Goal: Task Accomplishment & Management: Complete application form

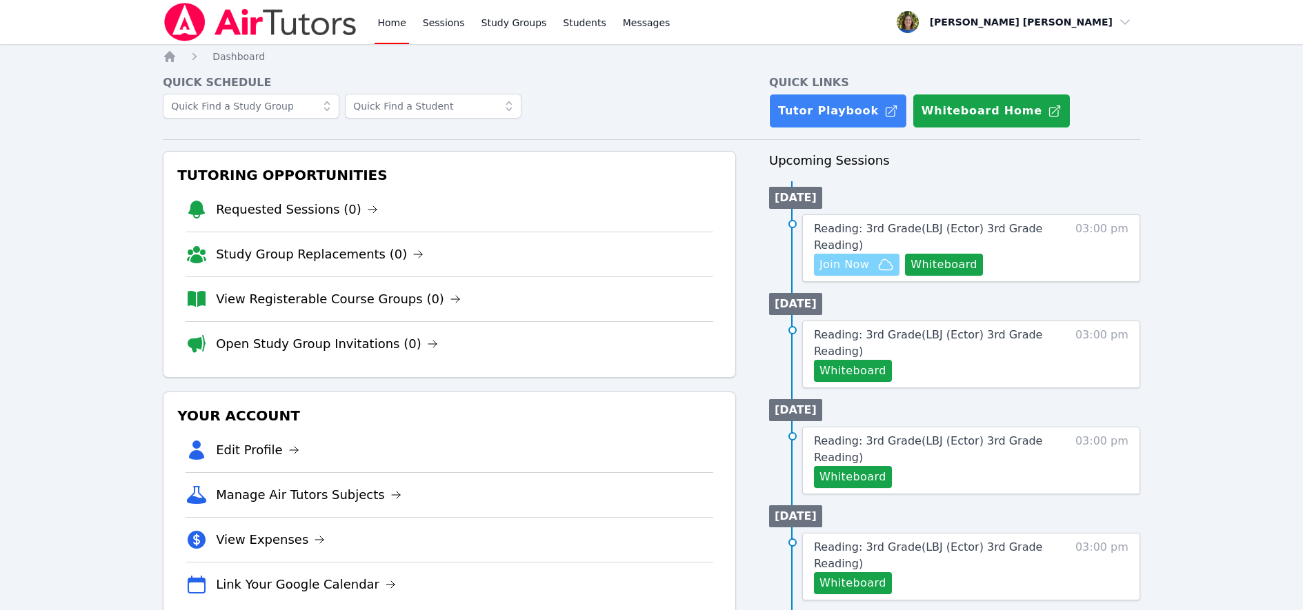
click at [864, 265] on span "Join Now" at bounding box center [844, 265] width 50 height 17
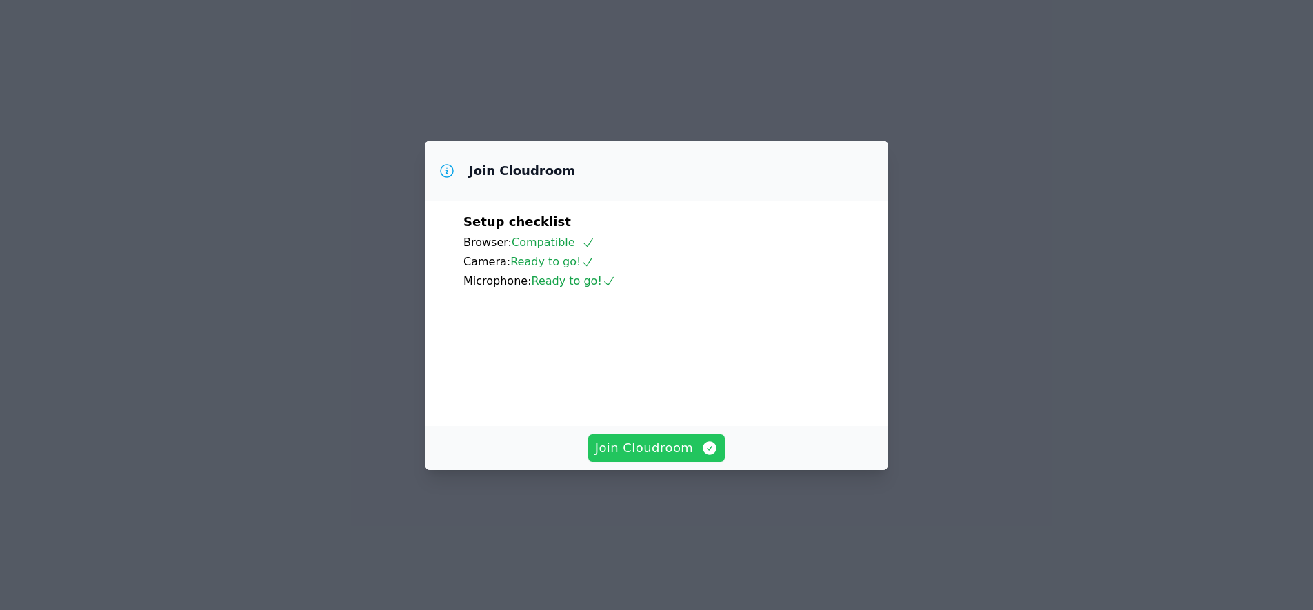
click at [646, 458] on span "Join Cloudroom" at bounding box center [656, 448] width 123 height 19
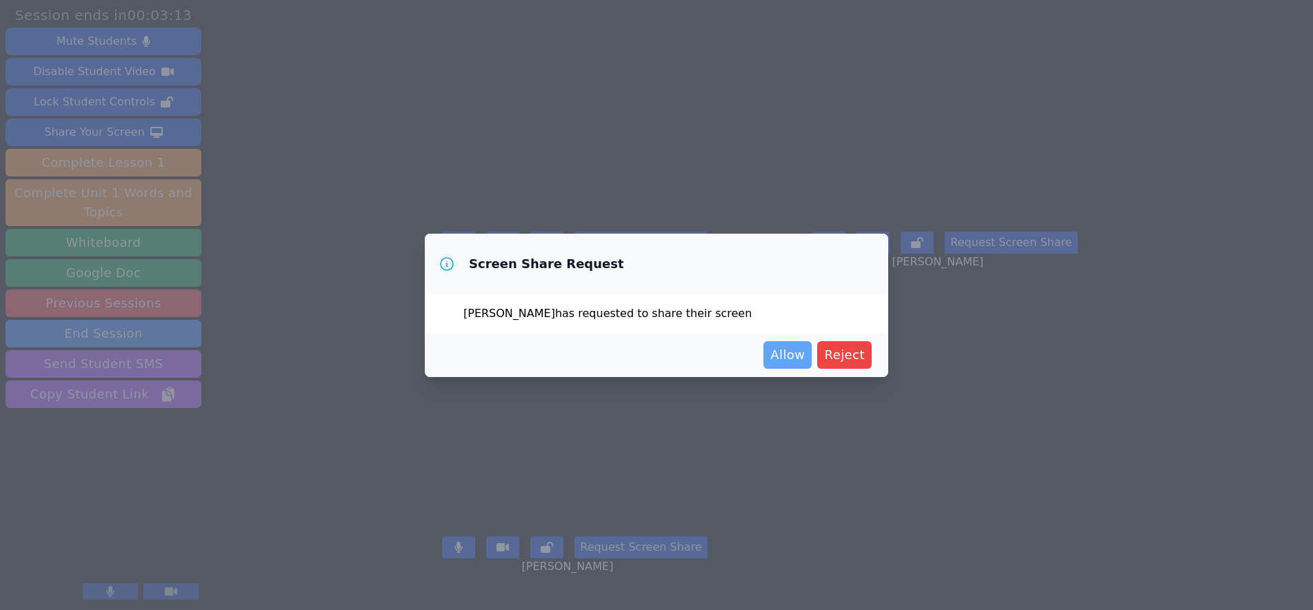
click at [788, 353] on span "Allow" at bounding box center [787, 354] width 34 height 19
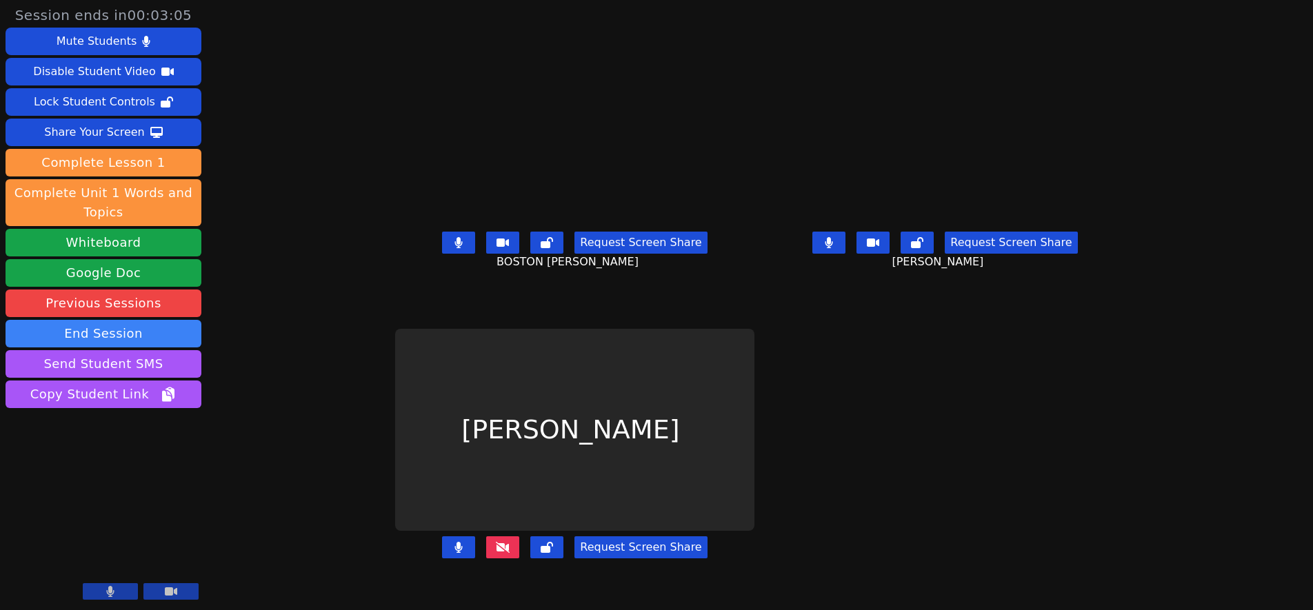
click at [496, 553] on icon at bounding box center [503, 547] width 14 height 11
drag, startPoint x: 450, startPoint y: 565, endPoint x: 461, endPoint y: 561, distance: 10.9
click at [496, 553] on icon at bounding box center [503, 547] width 14 height 11
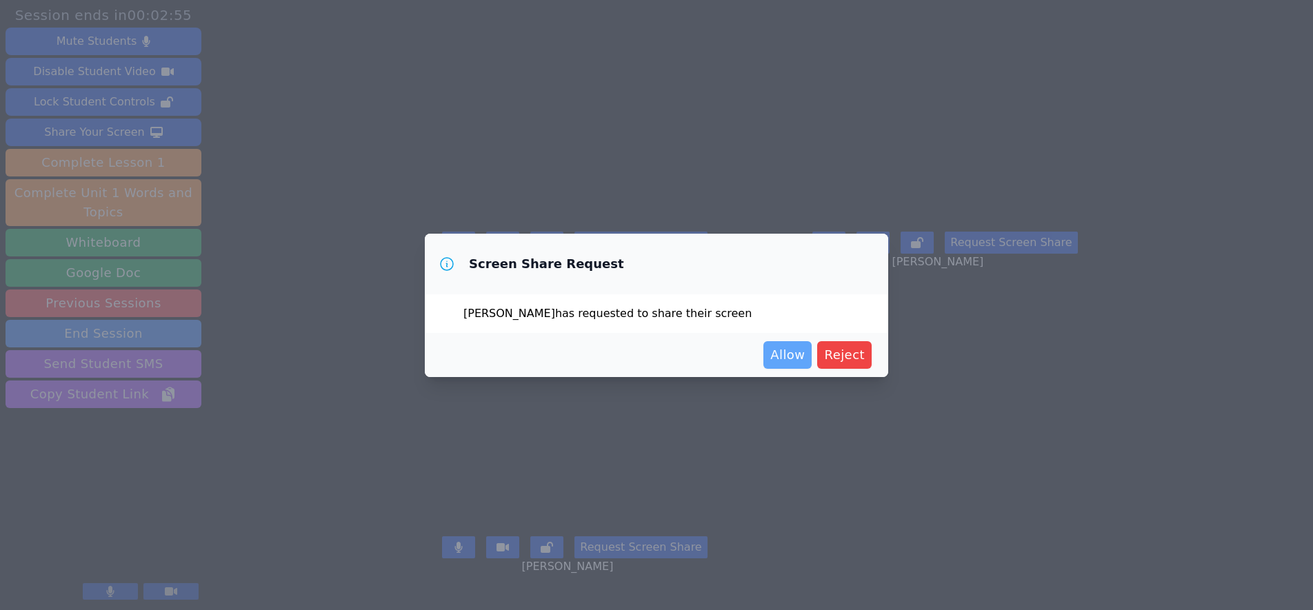
click at [790, 356] on span "Allow" at bounding box center [787, 354] width 34 height 19
click at [792, 354] on span "Allow" at bounding box center [787, 354] width 34 height 19
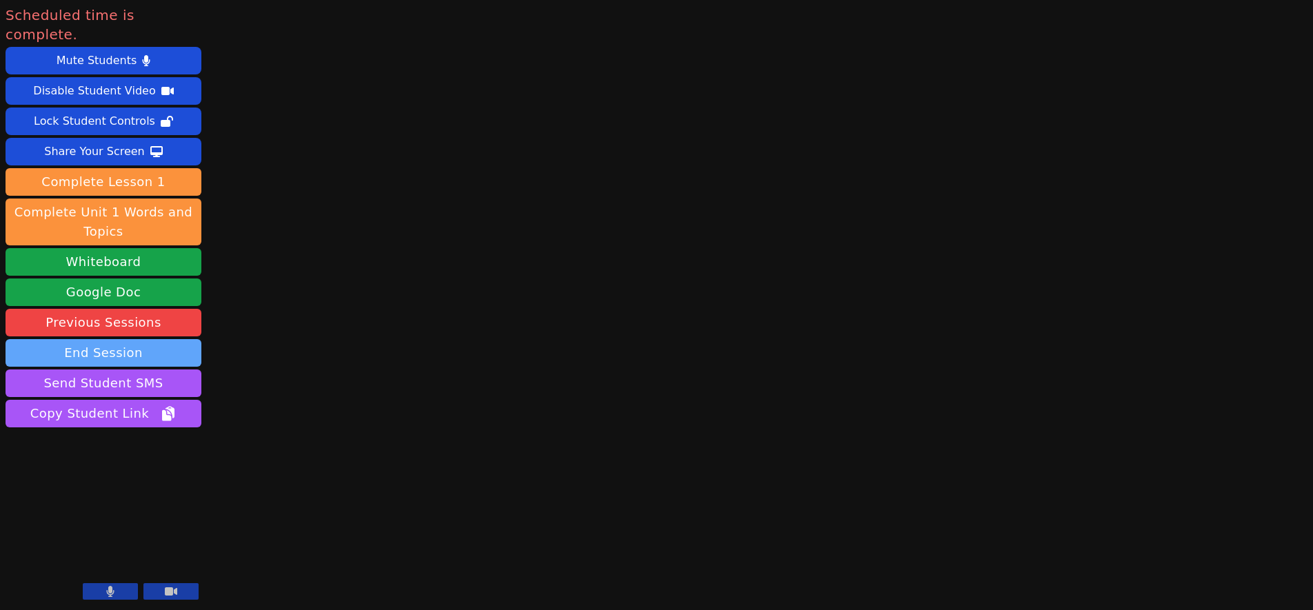
click at [120, 339] on button "End Session" at bounding box center [104, 353] width 196 height 28
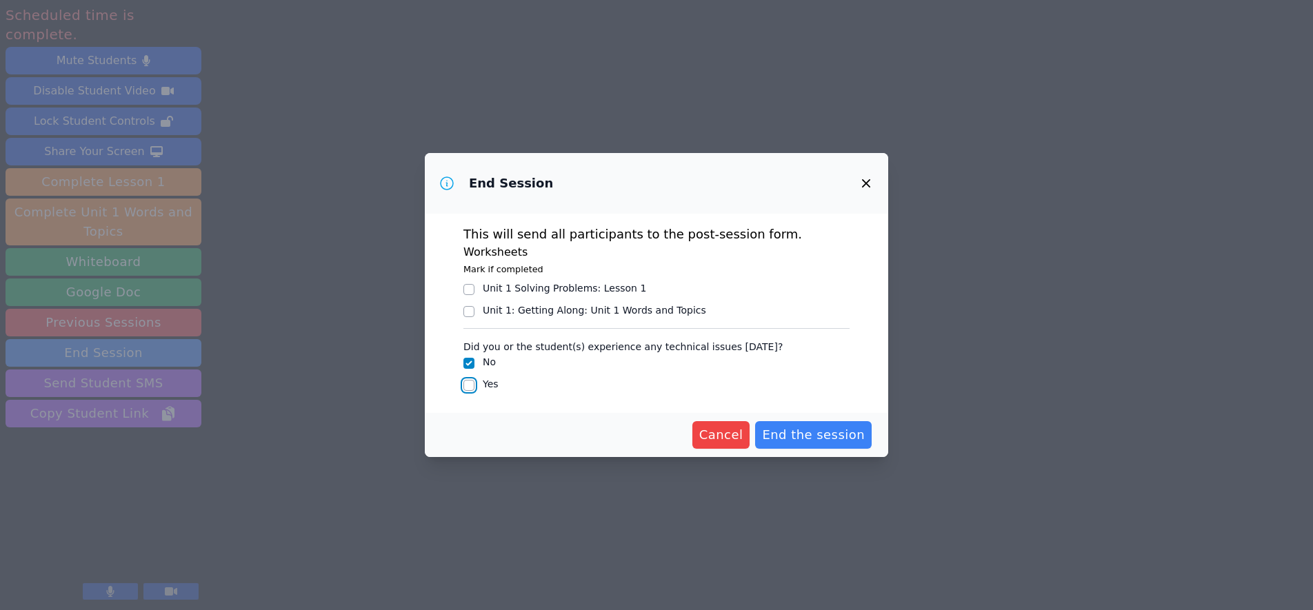
click at [470, 387] on input "Yes" at bounding box center [468, 385] width 11 height 11
checkbox input "true"
checkbox input "false"
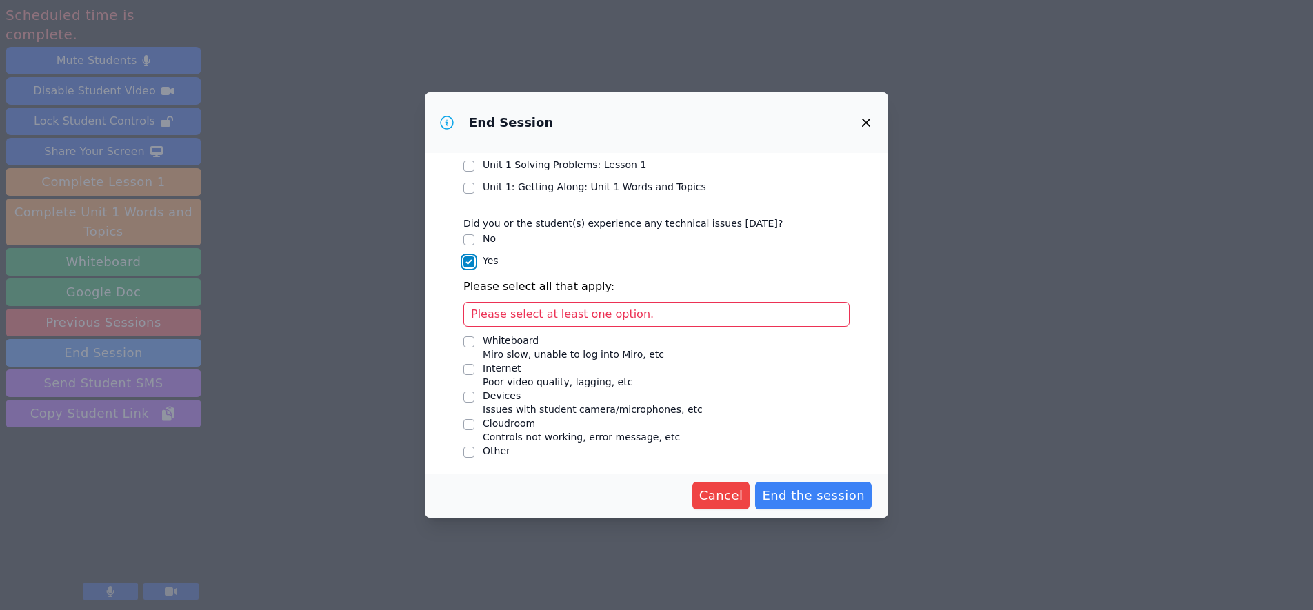
scroll to position [66, 0]
click at [469, 395] on input "Devices Issues with student camera/microphones, etc" at bounding box center [468, 394] width 11 height 11
checkbox input "true"
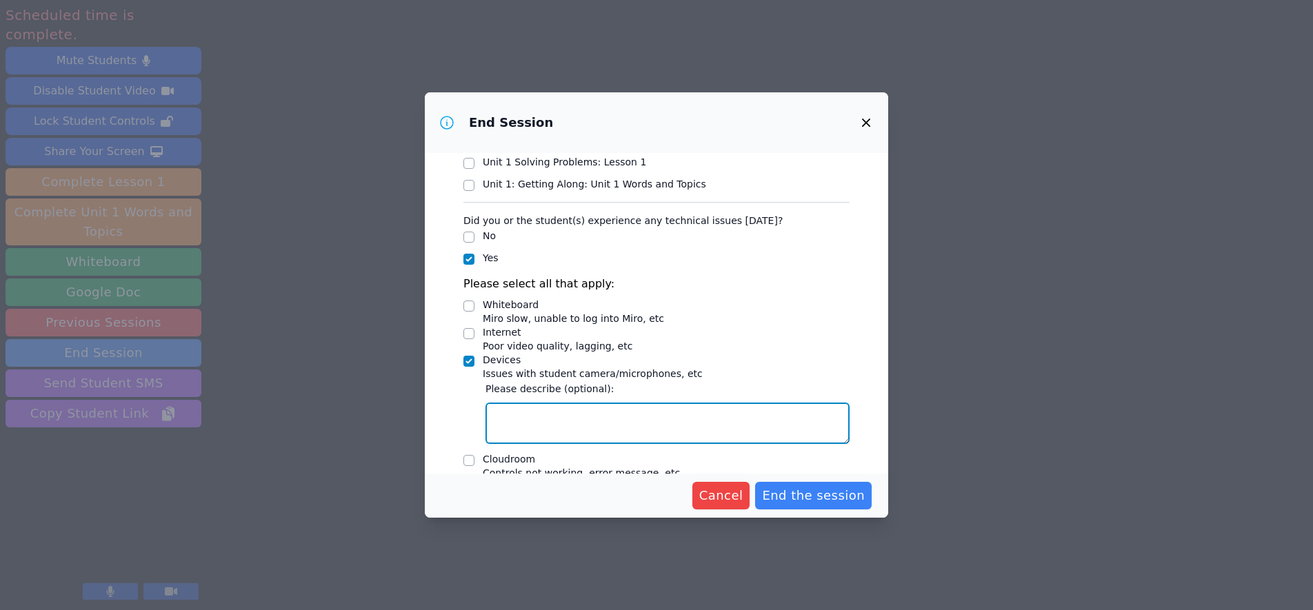
click at [506, 418] on textarea "Devices Issues with student camera/microphones, etc" at bounding box center [667, 423] width 364 height 41
drag, startPoint x: 616, startPoint y: 430, endPoint x: 517, endPoint y: 433, distance: 98.7
click at [517, 433] on textarea "Jesse's camera has been upside down so his face has not been able to be seen th…" at bounding box center [667, 423] width 364 height 41
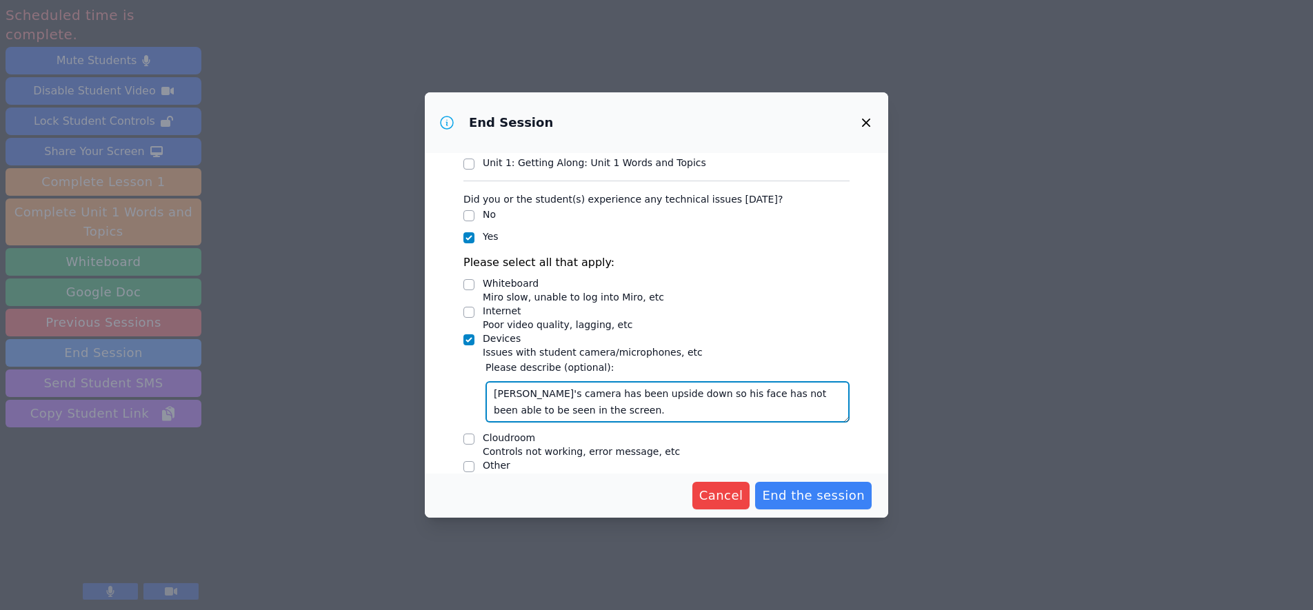
scroll to position [104, 0]
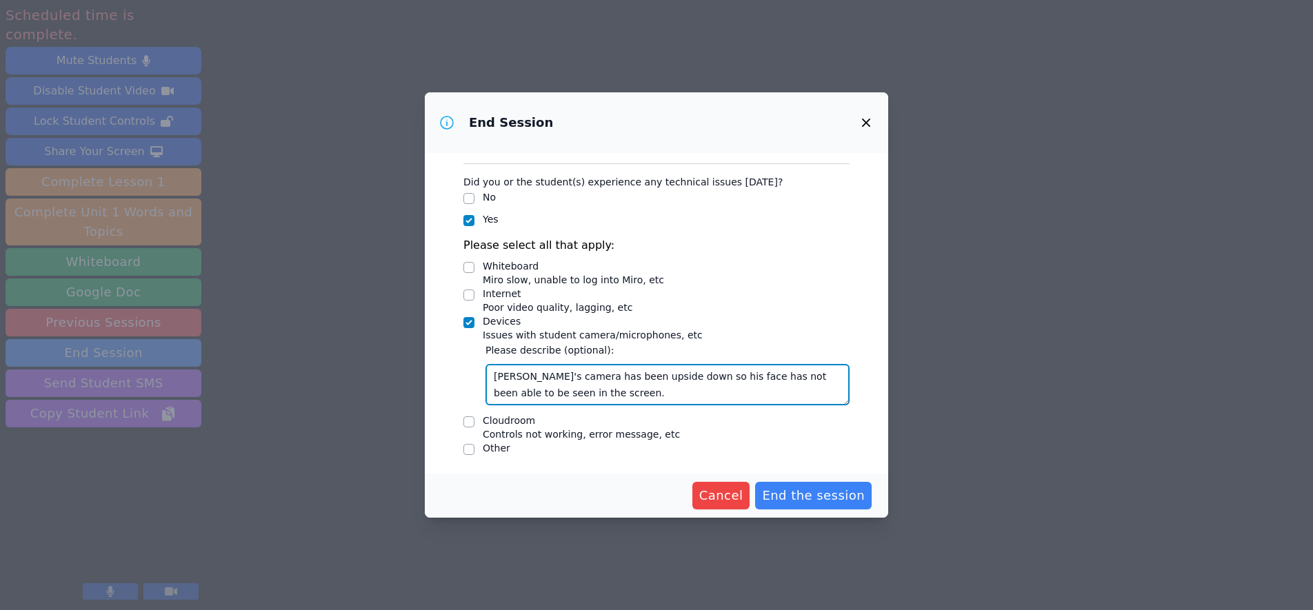
drag, startPoint x: 565, startPoint y: 392, endPoint x: 516, endPoint y: 390, distance: 48.3
click at [492, 392] on textarea "Jesse's camera has been upside down so his face has not been able to be seen in…" at bounding box center [667, 384] width 364 height 41
drag, startPoint x: 801, startPoint y: 374, endPoint x: 539, endPoint y: 377, distance: 262.0
click at [532, 380] on textarea "Jesse's camera has been upside down so his face has not been able to be" at bounding box center [667, 384] width 364 height 41
click at [738, 375] on textarea "Jesse has not been seen in the screen since it's shown him upside down not righ…" at bounding box center [667, 384] width 364 height 41
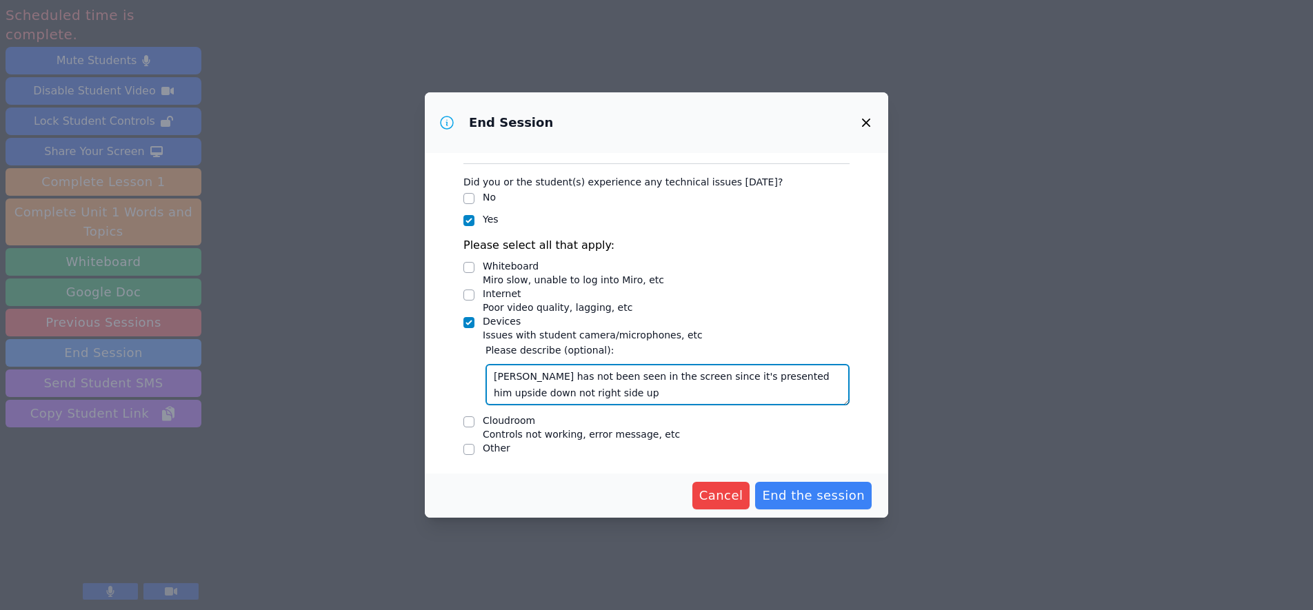
drag, startPoint x: 599, startPoint y: 394, endPoint x: 517, endPoint y: 394, distance: 82.1
click at [517, 394] on textarea "Jesse has not been seen in the screen since it's presented him upside down not …" at bounding box center [667, 384] width 364 height 41
click at [706, 377] on textarea "Jesse has not been seen in the screen since it's presented him upside down." at bounding box center [667, 384] width 364 height 41
drag, startPoint x: 496, startPoint y: 394, endPoint x: 476, endPoint y: 392, distance: 20.0
click at [476, 392] on div "Did you or the student(s) experience any technical issues today? No Yes Please …" at bounding box center [656, 314] width 386 height 288
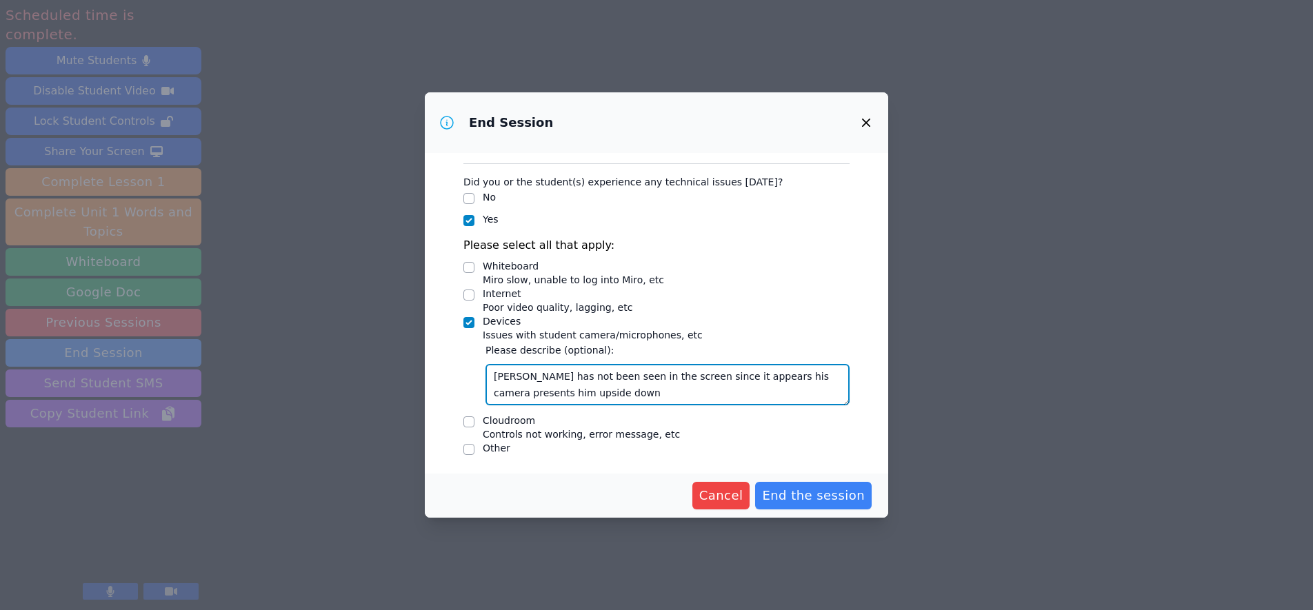
type textarea "Jesse has not been seen in the screen since it appears his camera presents him …"
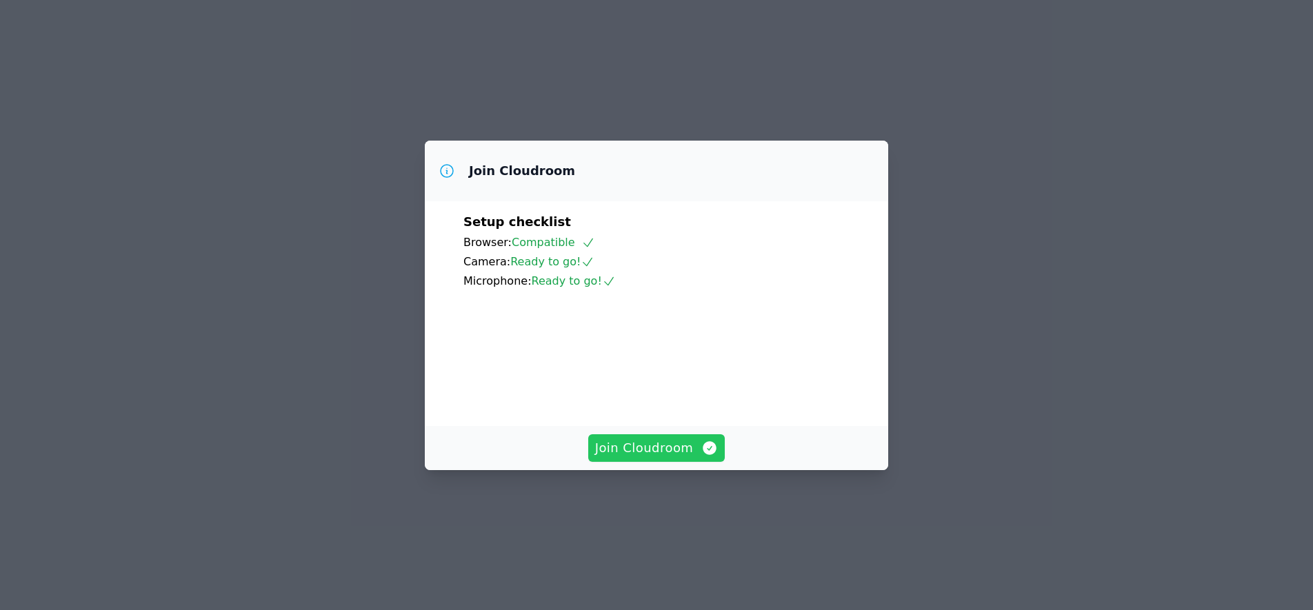
click at [643, 458] on span "Join Cloudroom" at bounding box center [656, 448] width 123 height 19
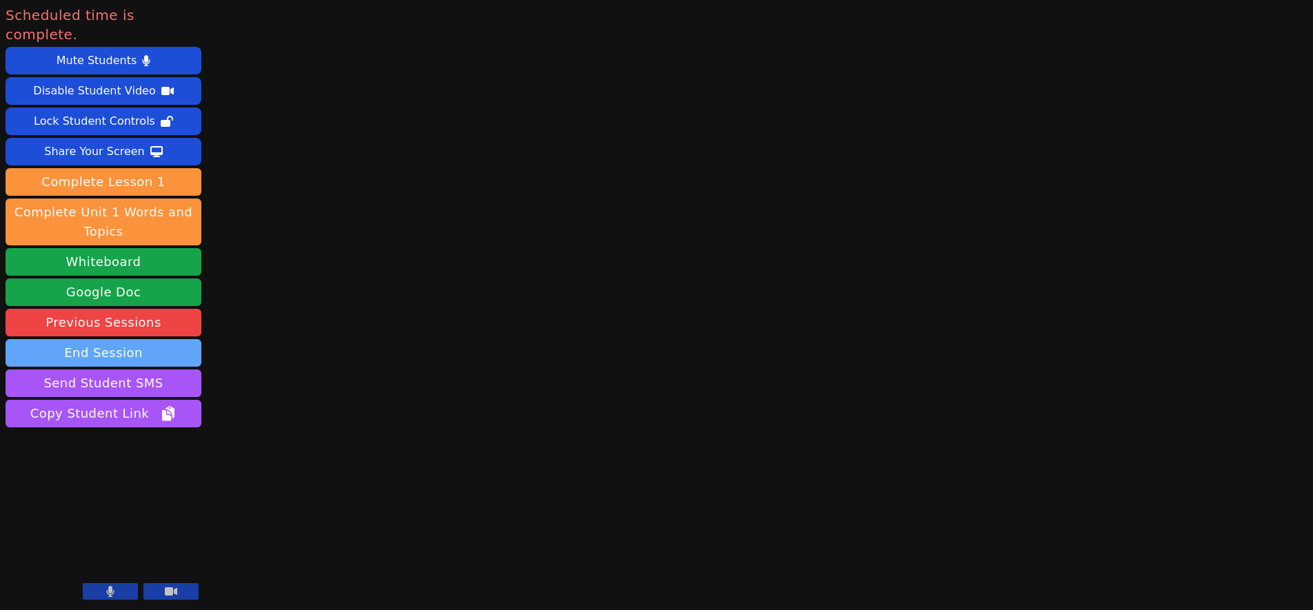
click at [134, 339] on button "End Session" at bounding box center [104, 353] width 196 height 28
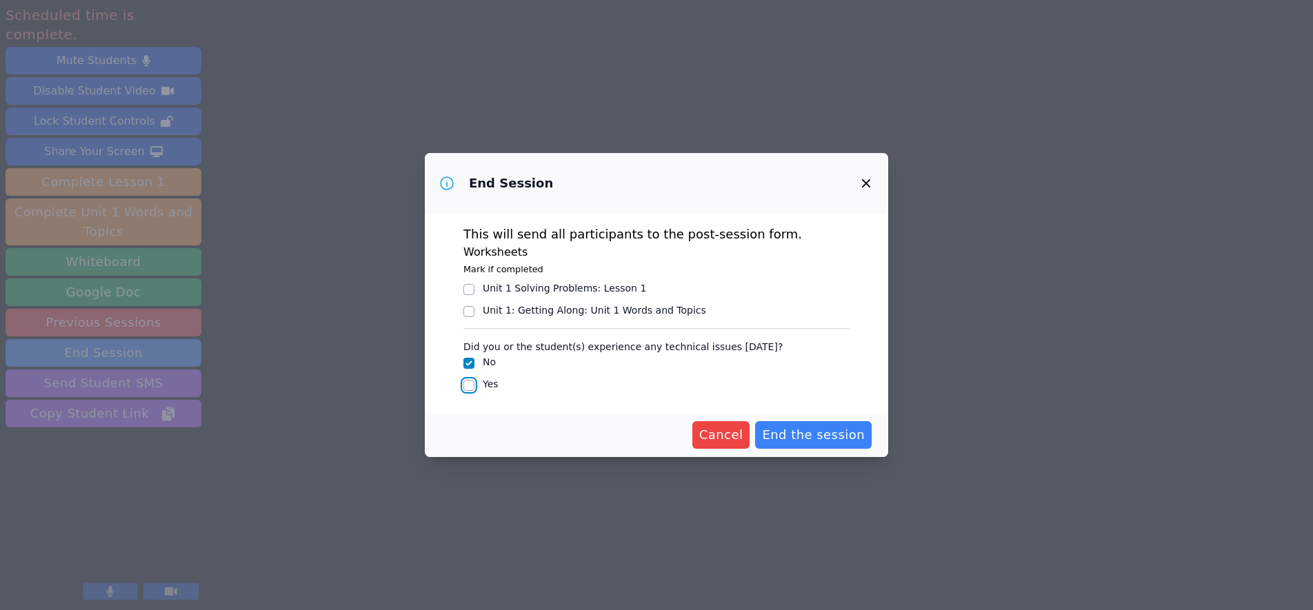
click at [468, 383] on input "Yes" at bounding box center [468, 385] width 11 height 11
checkbox input "true"
checkbox input "false"
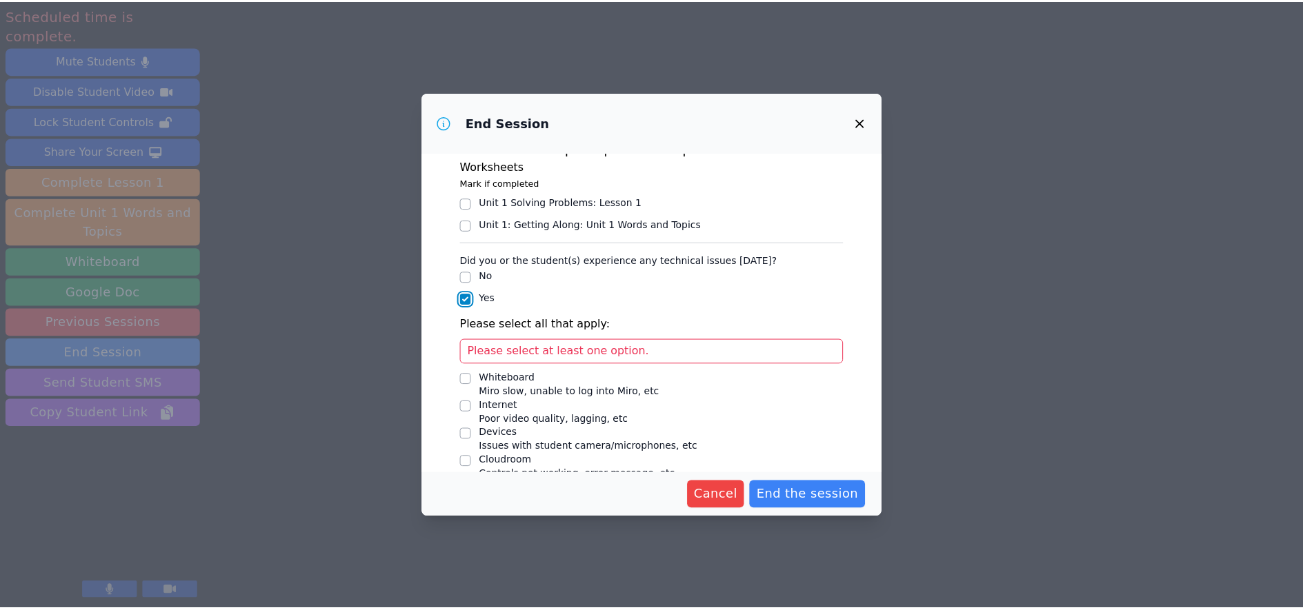
scroll to position [66, 0]
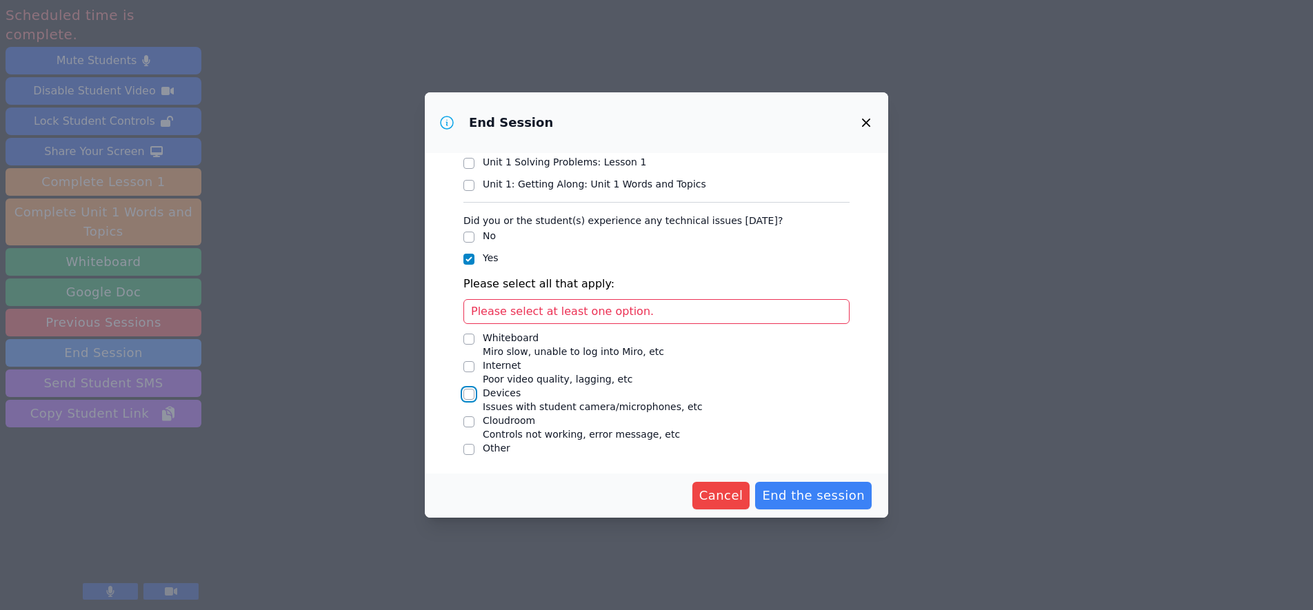
click at [469, 395] on input "Devices Issues with student camera/microphones, etc" at bounding box center [468, 394] width 11 height 11
checkbox input "true"
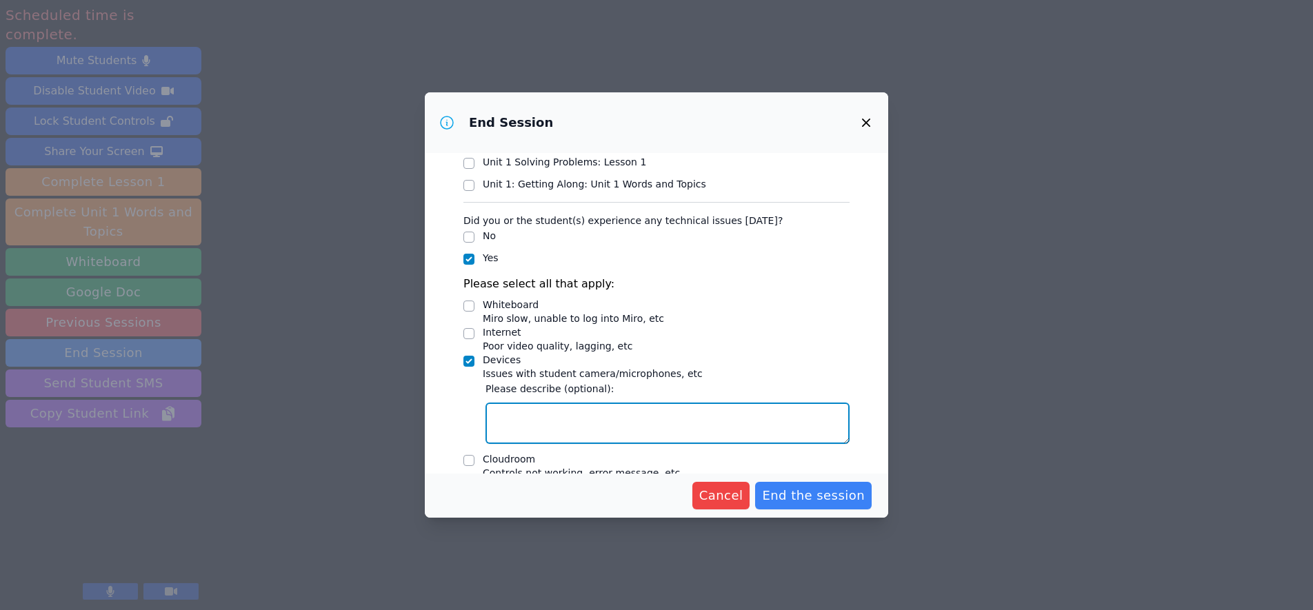
drag, startPoint x: 512, startPoint y: 411, endPoint x: 520, endPoint y: 412, distance: 7.6
click at [514, 411] on textarea "Devices Issues with student camera/microphones, etc" at bounding box center [667, 423] width 364 height 41
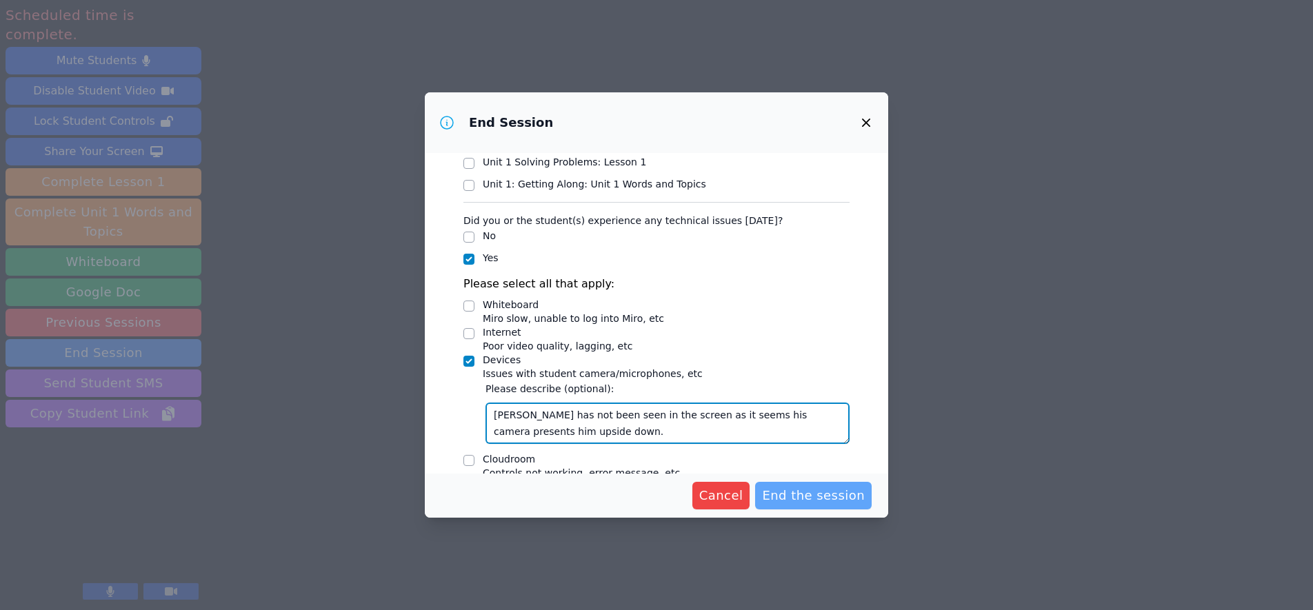
type textarea "[PERSON_NAME] has not been seen in the screen as it seems his camera presents h…"
click at [783, 493] on span "End the session" at bounding box center [813, 495] width 103 height 19
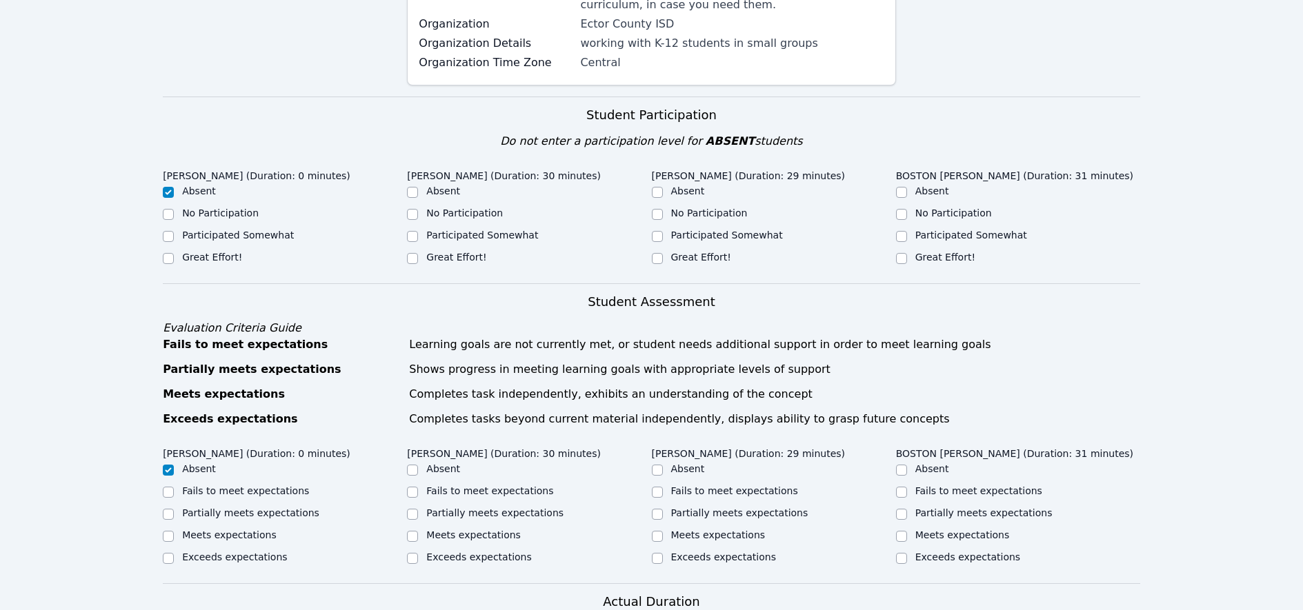
scroll to position [285, 0]
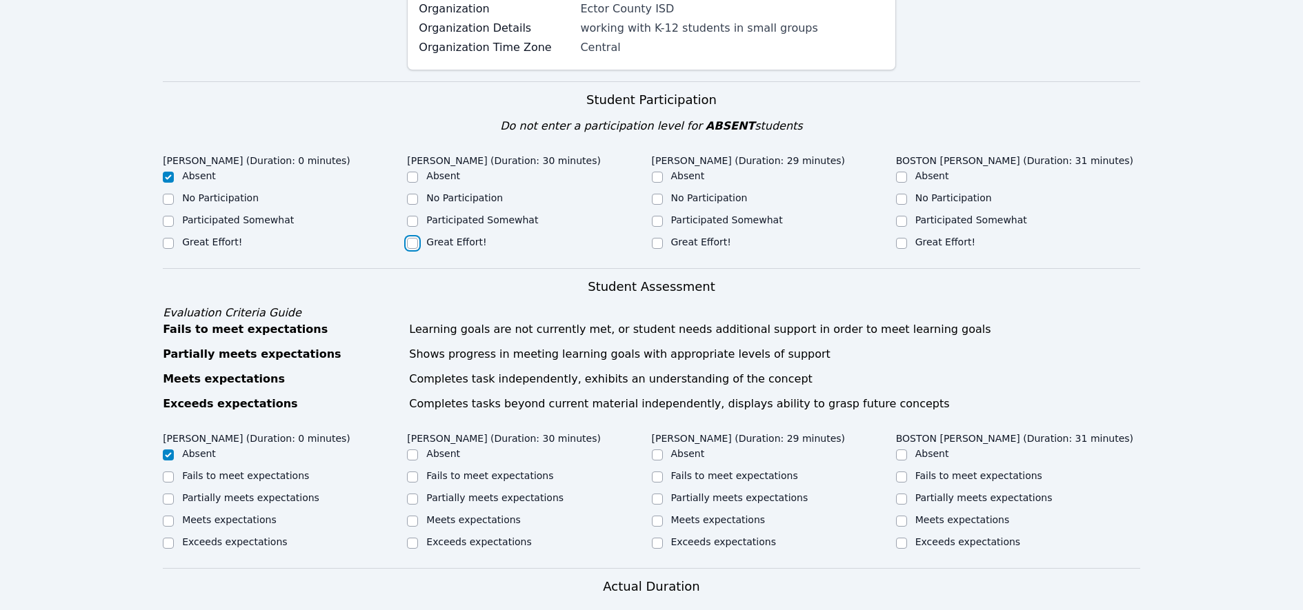
click at [412, 244] on input "Great Effort!" at bounding box center [412, 243] width 11 height 11
checkbox input "true"
drag, startPoint x: 655, startPoint y: 243, endPoint x: 697, endPoint y: 243, distance: 42.1
click at [655, 243] on input "Great Effort!" at bounding box center [657, 243] width 11 height 11
checkbox input "true"
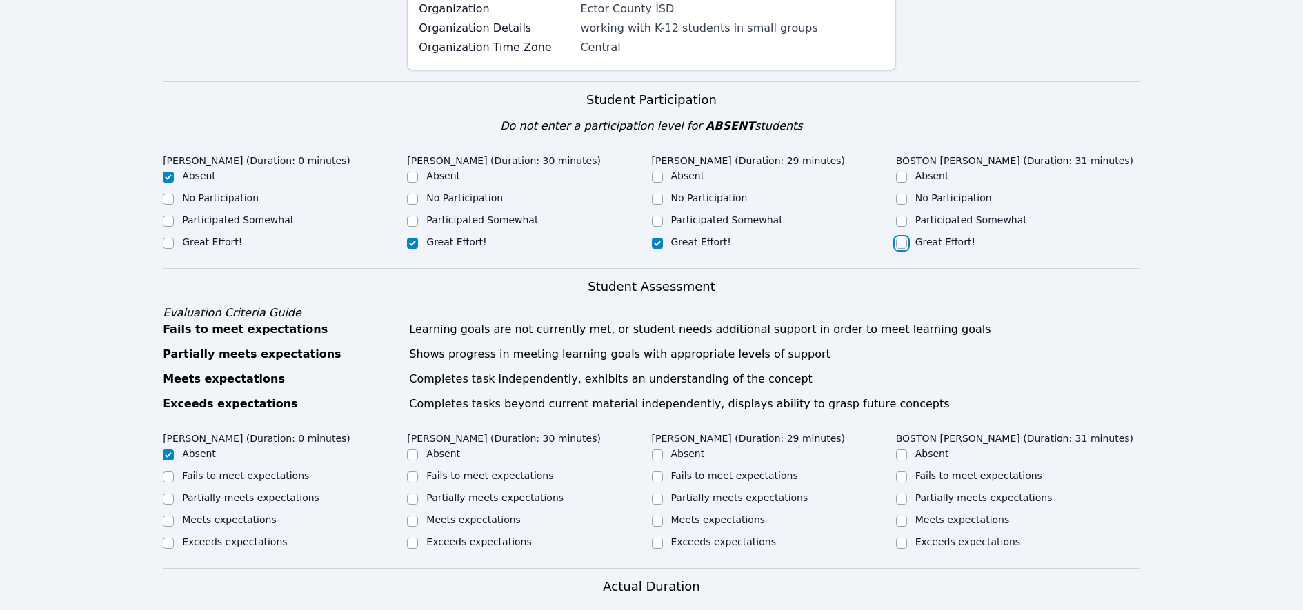
click at [903, 245] on input "Great Effort!" at bounding box center [901, 243] width 11 height 11
checkbox input "true"
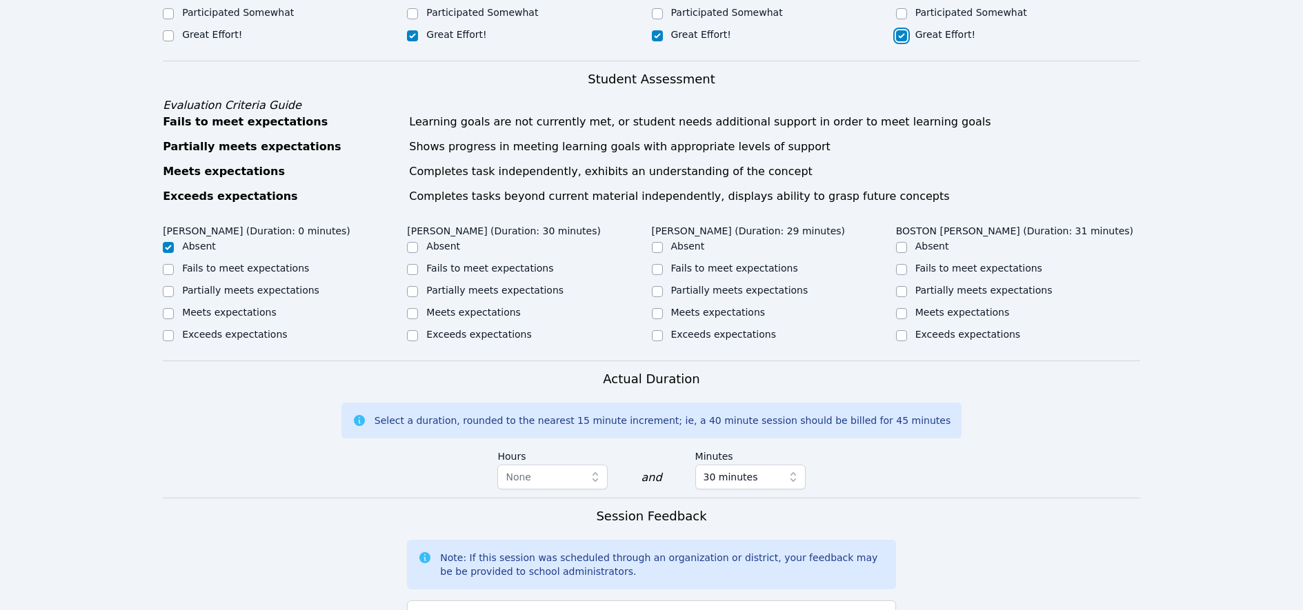
scroll to position [552, 0]
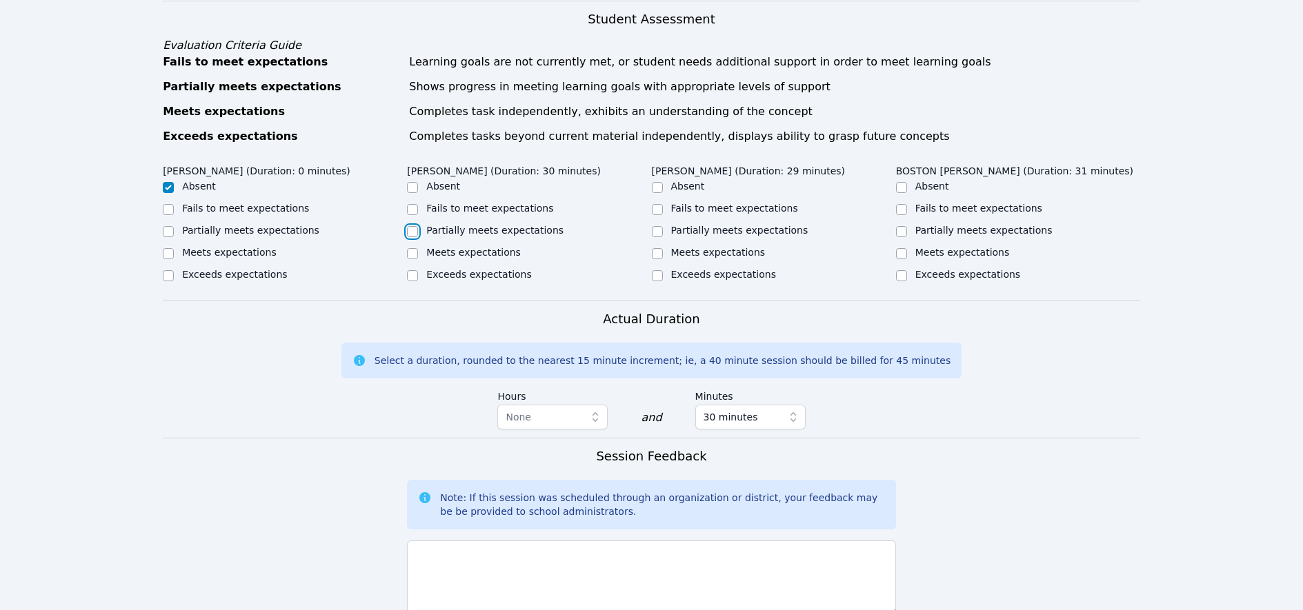
drag, startPoint x: 413, startPoint y: 230, endPoint x: 445, endPoint y: 230, distance: 32.4
click at [414, 230] on input "Partially meets expectations" at bounding box center [412, 231] width 11 height 11
checkbox input "true"
drag, startPoint x: 654, startPoint y: 230, endPoint x: 718, endPoint y: 231, distance: 64.1
click at [654, 230] on input "Partially meets expectations" at bounding box center [657, 231] width 11 height 11
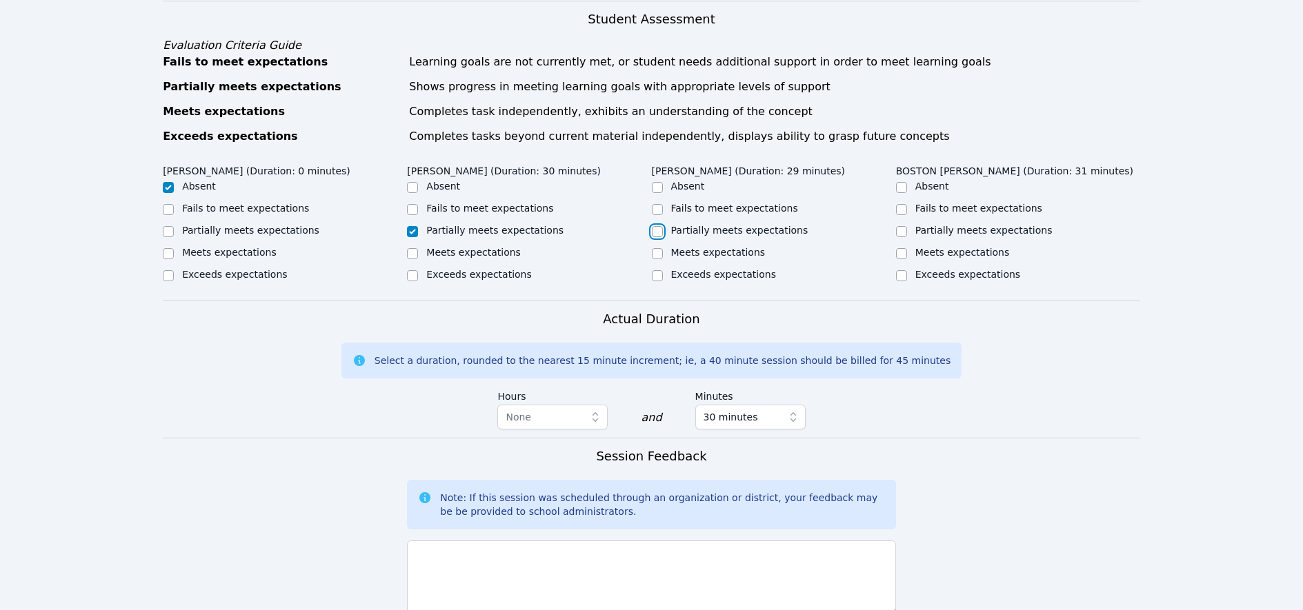
checkbox input "true"
click at [900, 233] on input "Partially meets expectations" at bounding box center [901, 231] width 11 height 11
checkbox input "true"
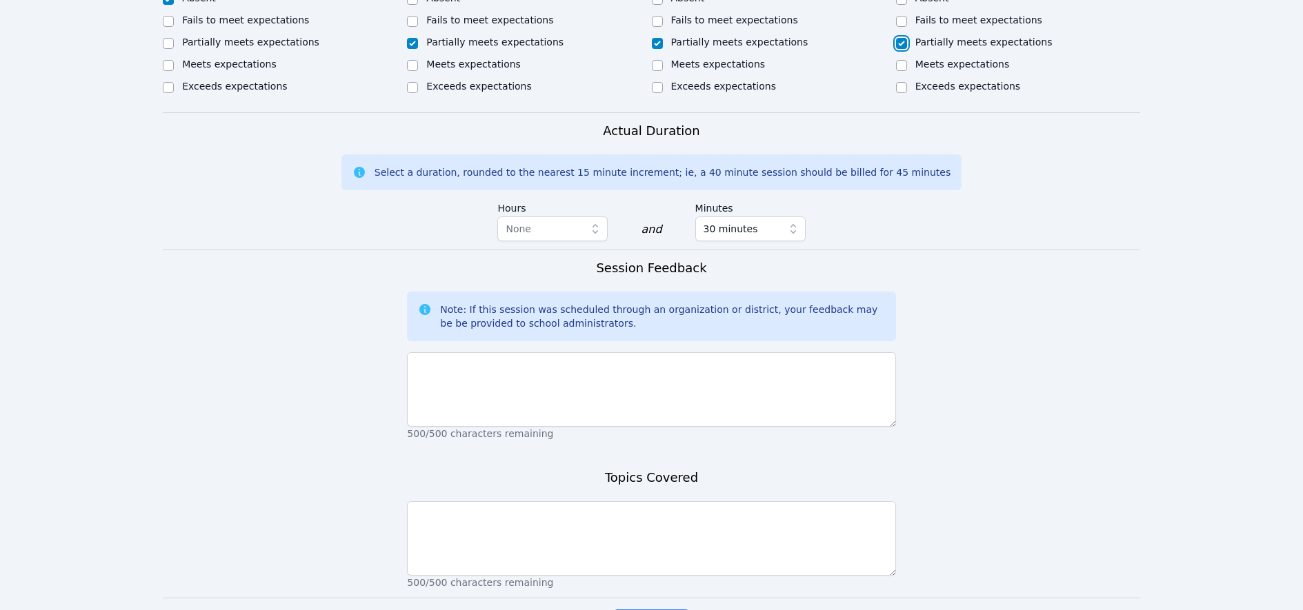
scroll to position [747, 0]
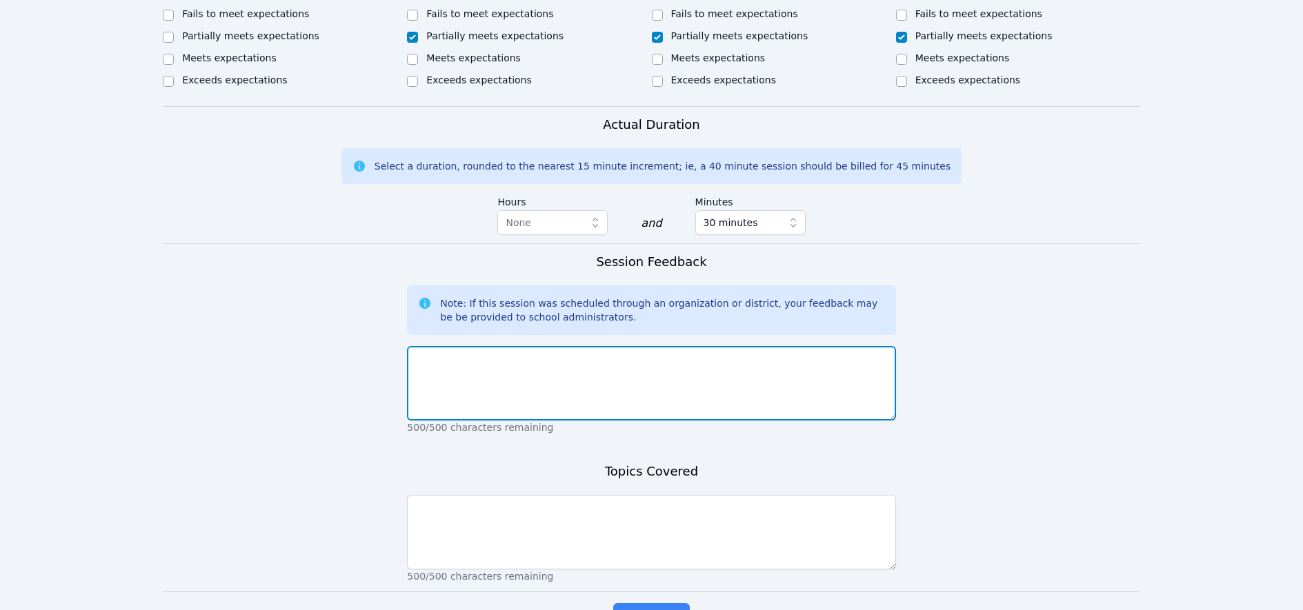
drag, startPoint x: 500, startPoint y: 363, endPoint x: 530, endPoint y: 365, distance: 29.7
click at [501, 362] on textarea at bounding box center [651, 383] width 488 height 74
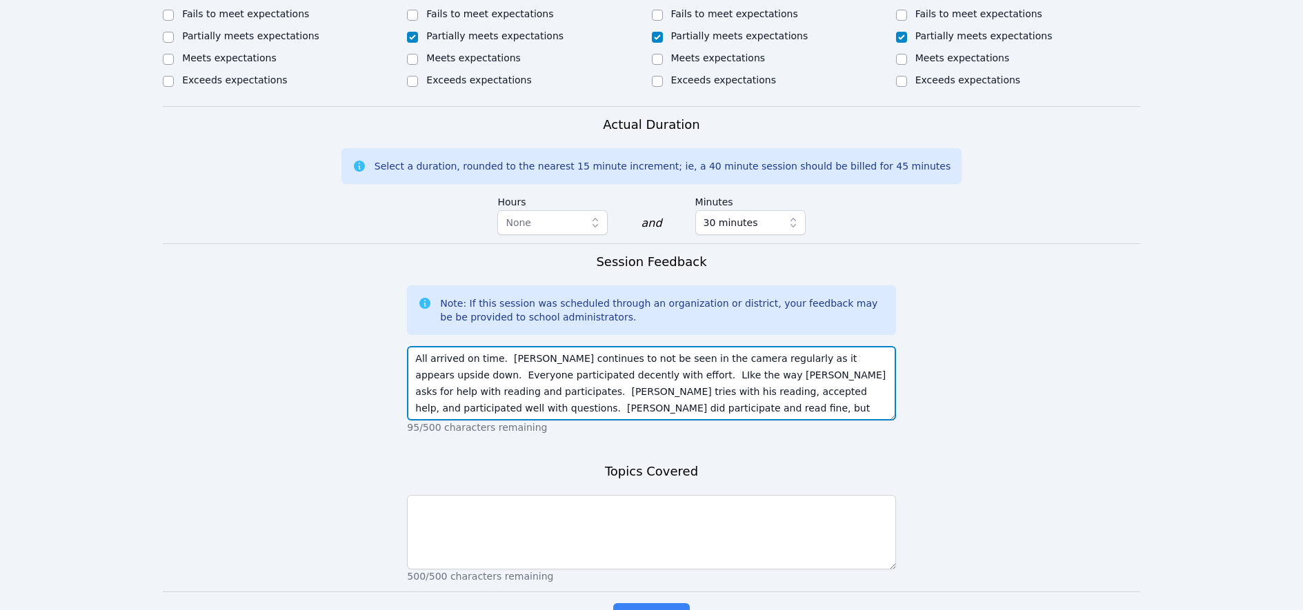
type textarea "All arrived on time. [PERSON_NAME] continues to not be seen in the camera regul…"
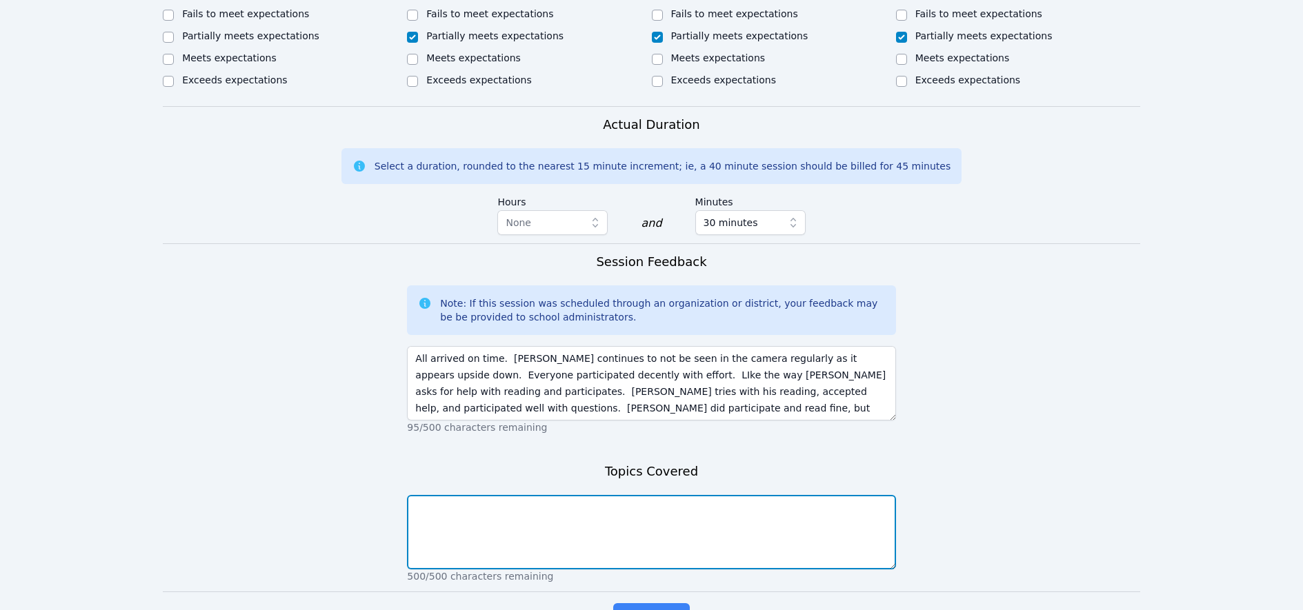
click at [503, 529] on textarea at bounding box center [651, 532] width 488 height 74
type textarea "A brief warm up time preceded the reading of Howling Up the Moon's reading of i…"
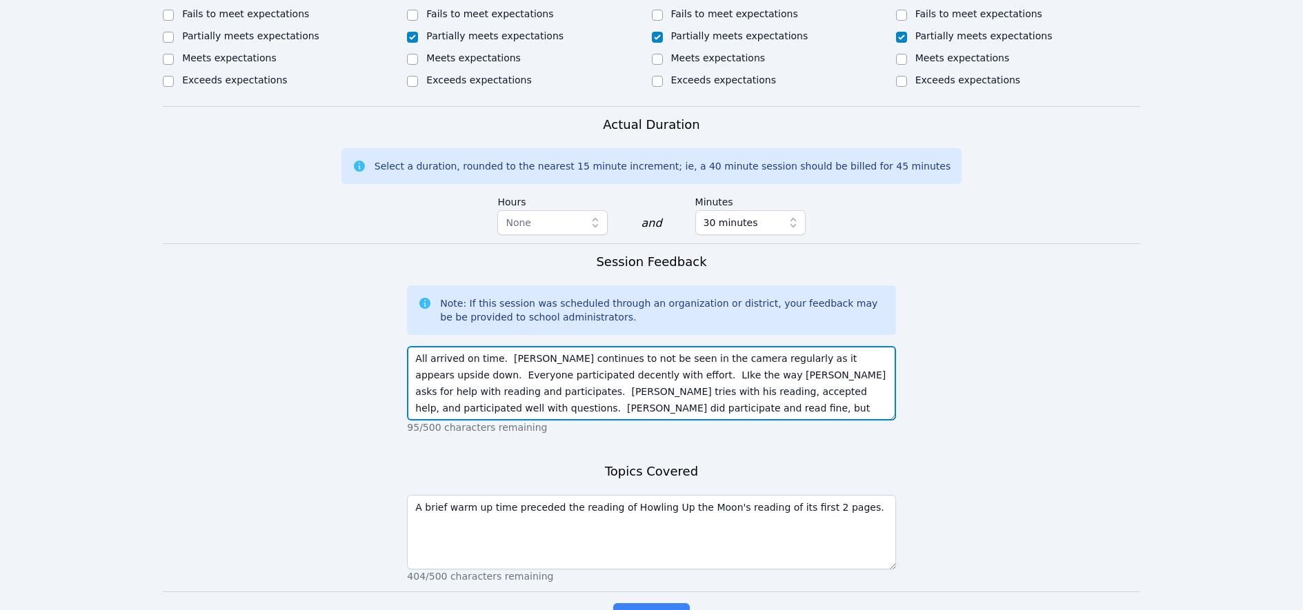
click at [517, 362] on textarea "All arrived on time. [PERSON_NAME] continues to not be seen in the camera regul…" at bounding box center [651, 383] width 488 height 74
click at [767, 356] on textarea "All arrived on time. [PERSON_NAME] continues to not be seen in the camera regul…" at bounding box center [651, 383] width 488 height 74
click at [870, 356] on textarea "All arrived on time. [PERSON_NAME] continues to not be seen in the camera regul…" at bounding box center [651, 383] width 488 height 74
click at [419, 375] on textarea "All arrived on time. [PERSON_NAME] continues to not be seen in the camera regul…" at bounding box center [651, 383] width 488 height 74
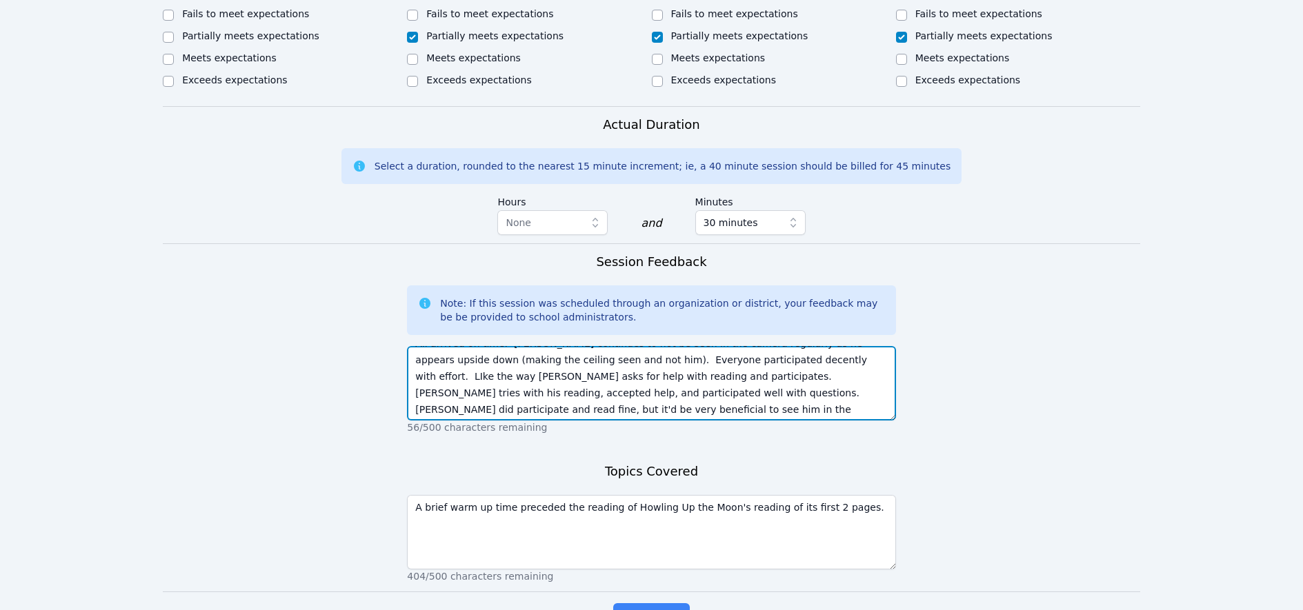
click at [499, 410] on textarea "All arrived on time. [PERSON_NAME] continues to not be seen in the camera regul…" at bounding box center [651, 383] width 488 height 74
click at [573, 411] on textarea "All arrived on time. [PERSON_NAME] continues to not be seen in the camera regul…" at bounding box center [651, 383] width 488 height 74
click at [790, 391] on textarea "All arrived on time. [PERSON_NAME] continues to not be seen in the camera regul…" at bounding box center [651, 383] width 488 height 74
click at [477, 406] on textarea "All arrived on time. [PERSON_NAME] continues to not be seen in the camera regul…" at bounding box center [651, 383] width 488 height 74
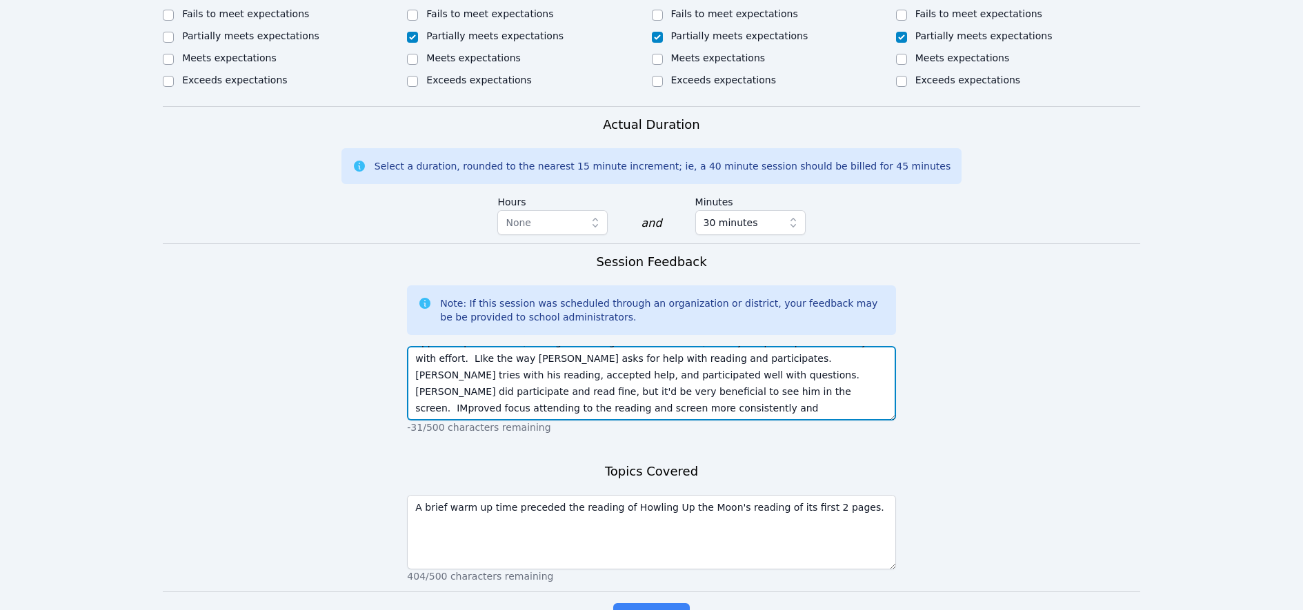
click at [448, 405] on textarea "All arrived on time. [PERSON_NAME] continues to not be seen in the camera regul…" at bounding box center [651, 383] width 488 height 74
drag, startPoint x: 481, startPoint y: 408, endPoint x: 535, endPoint y: 398, distance: 55.4
click at [481, 408] on textarea "All arrived on time. [PERSON_NAME] continues to not be seen in the camera regul…" at bounding box center [651, 383] width 488 height 74
click at [510, 397] on textarea "All arrived on time. [PERSON_NAME] continues to not be seen in the camera regul…" at bounding box center [651, 383] width 488 height 74
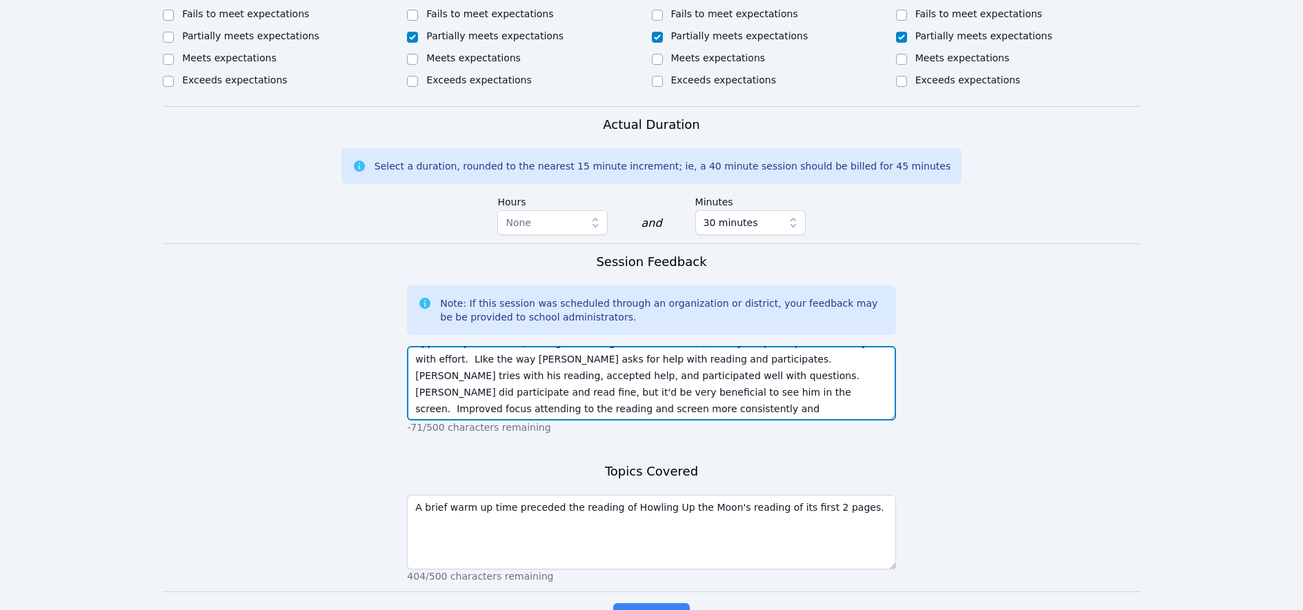
scroll to position [33, 0]
click at [831, 390] on textarea "All arrived on time. [PERSON_NAME] continues to not be seen in the camera regul…" at bounding box center [651, 383] width 488 height 74
type textarea "All arrived on time. [PERSON_NAME] continues to not be seen in the camera regul…"
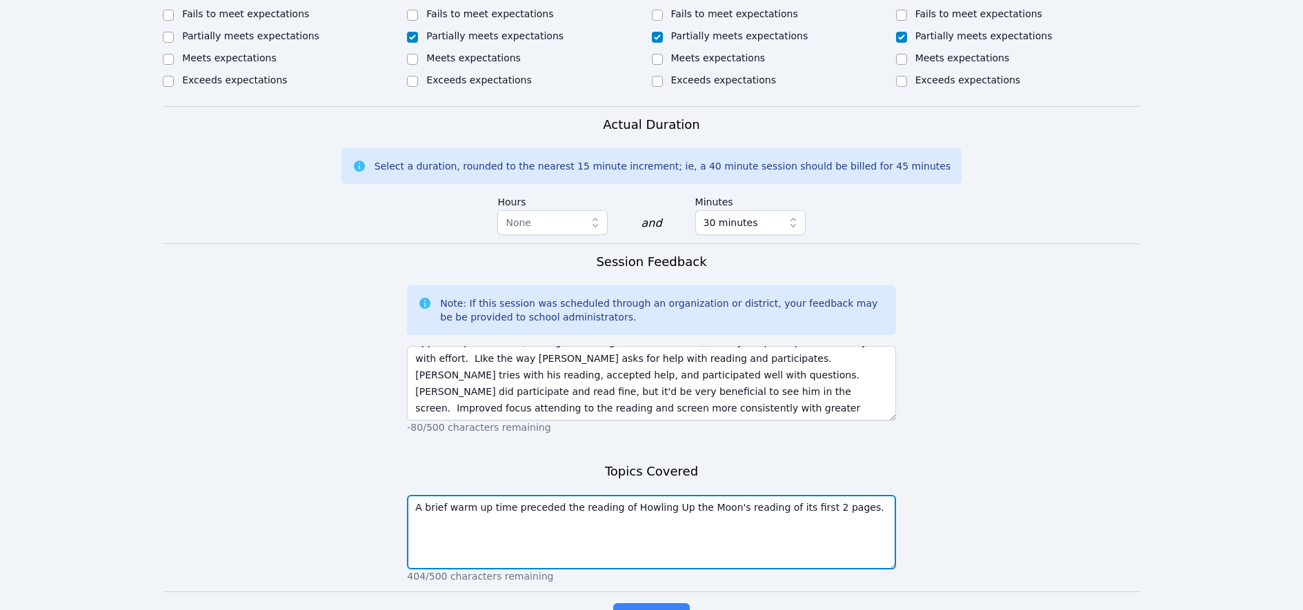
drag, startPoint x: 787, startPoint y: 506, endPoint x: 727, endPoint y: 513, distance: 59.7
click at [727, 513] on textarea "A brief warm up time preceded the reading of Howling Up the Moon's reading of i…" at bounding box center [651, 532] width 488 height 74
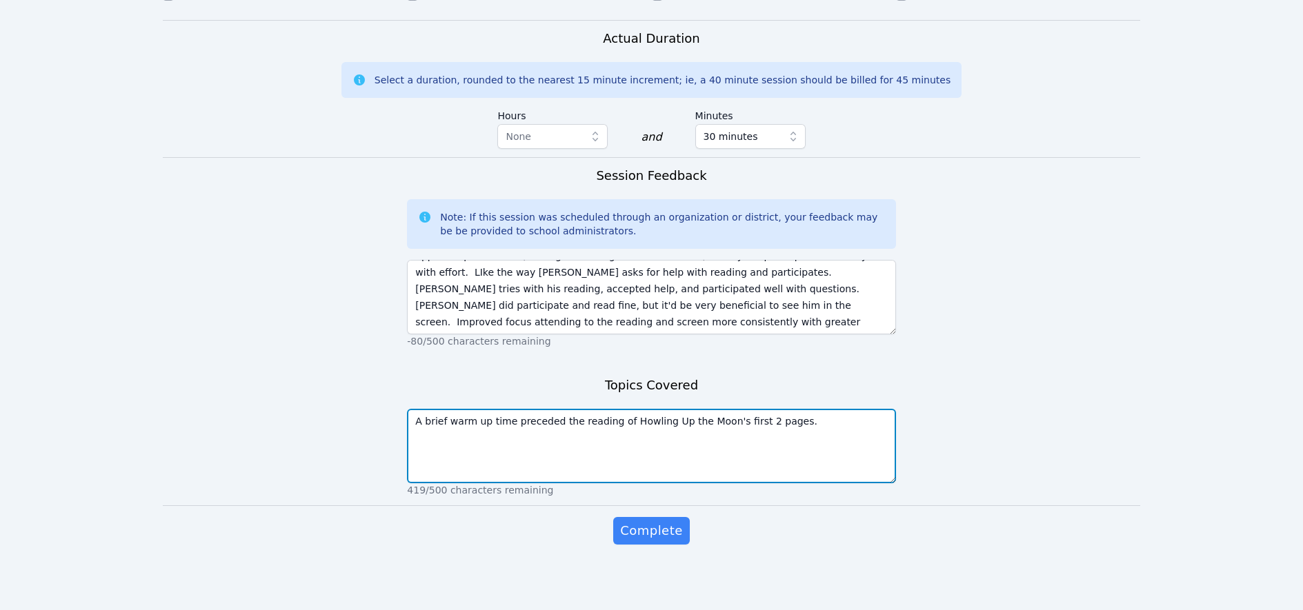
scroll to position [834, 0]
type textarea "A brief warm up time preceded the reading of Howling Up the Moon's first 2 page…"
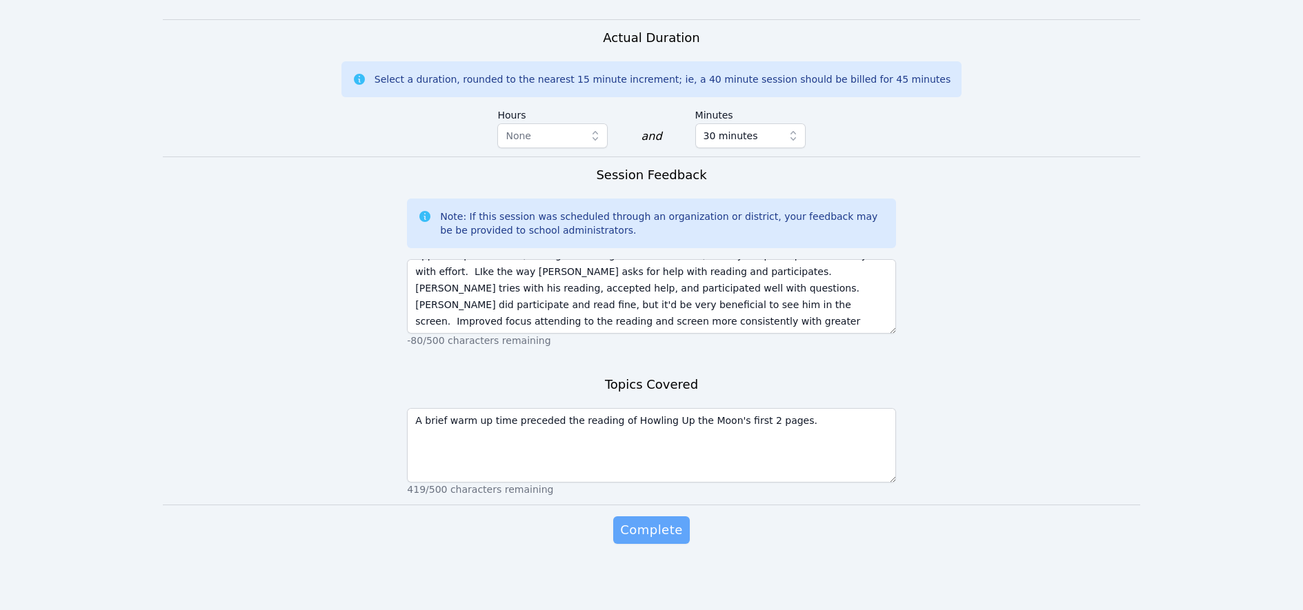
click at [646, 527] on span "Complete" at bounding box center [651, 530] width 62 height 19
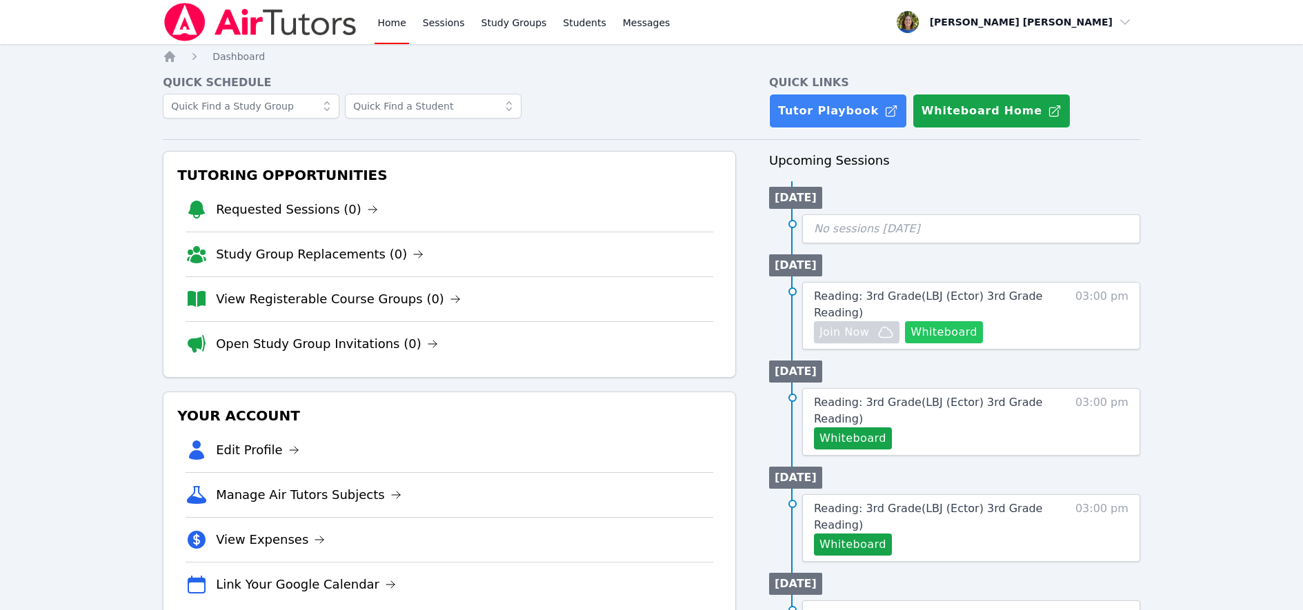
click at [922, 330] on button "Whiteboard" at bounding box center [944, 332] width 78 height 22
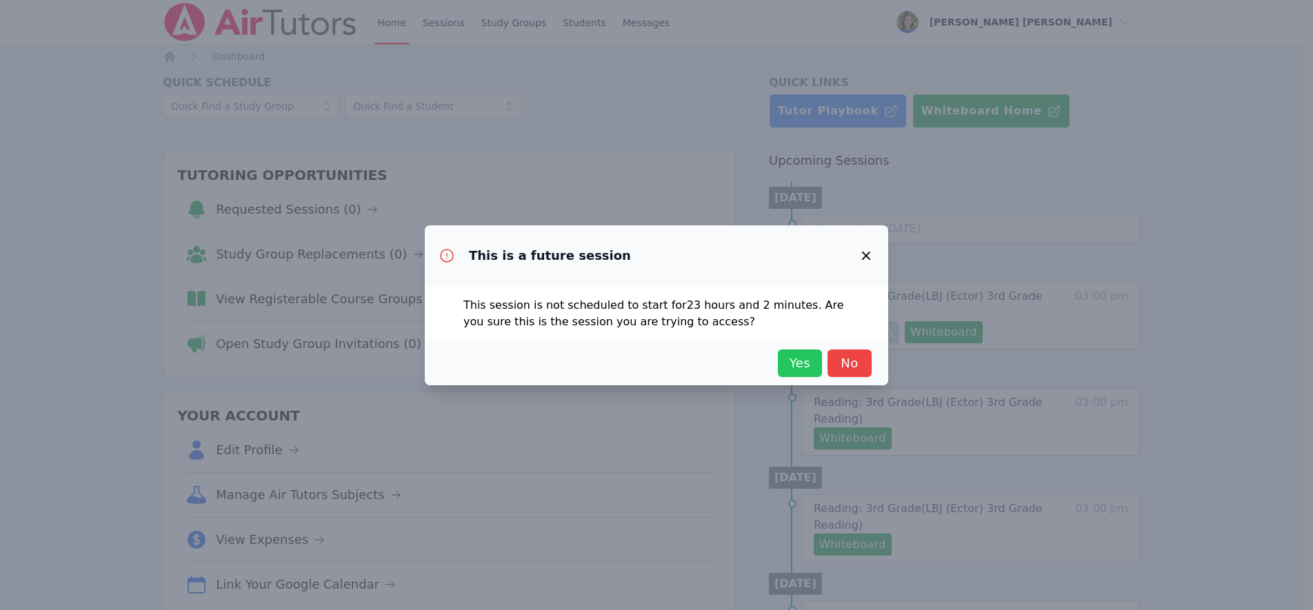
click at [794, 363] on span "Yes" at bounding box center [800, 363] width 30 height 19
